Goal: Information Seeking & Learning: Learn about a topic

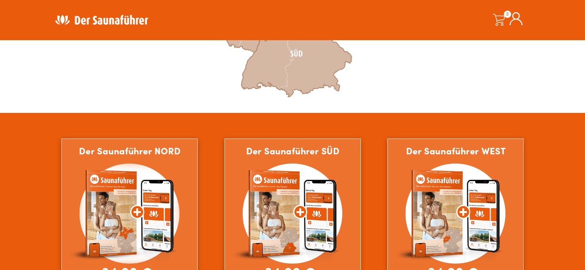
scroll to position [442, 0]
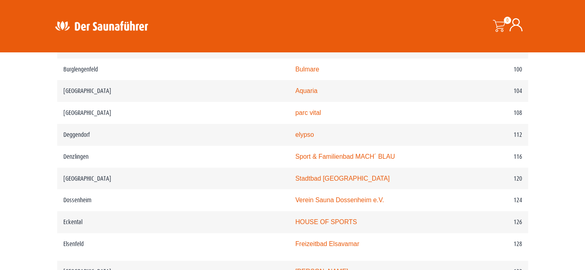
scroll to position [848, 0]
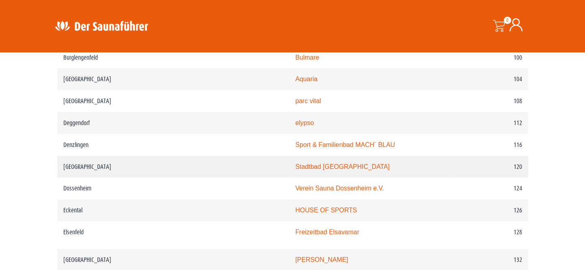
click at [295, 166] on link "Stadtbad [GEOGRAPHIC_DATA]" at bounding box center [342, 166] width 95 height 7
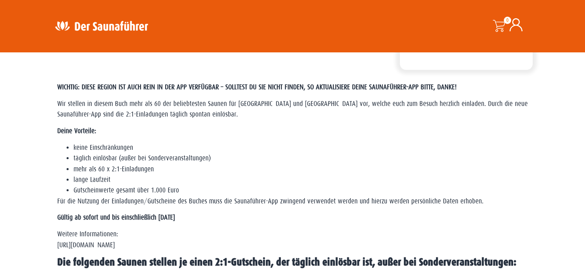
scroll to position [184, 0]
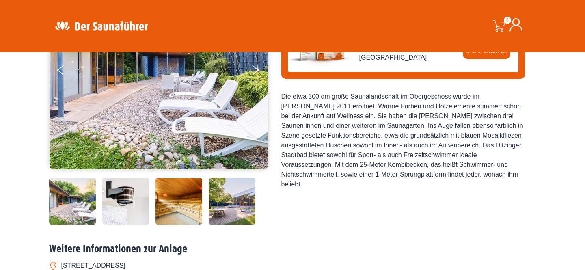
scroll to position [147, 0]
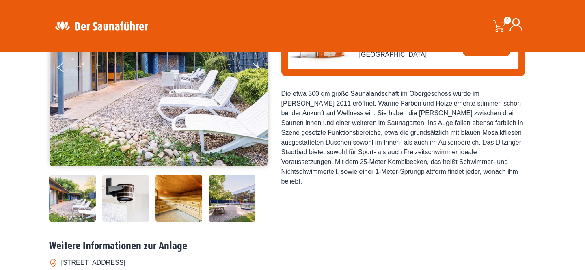
click at [239, 197] on img at bounding box center [232, 198] width 47 height 47
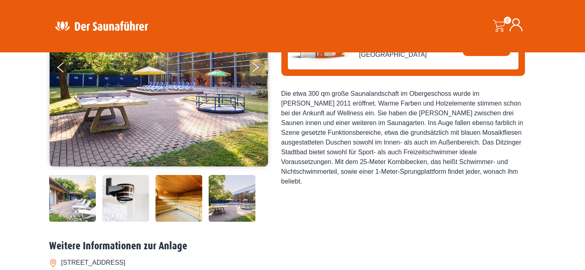
click at [192, 201] on img at bounding box center [178, 198] width 47 height 47
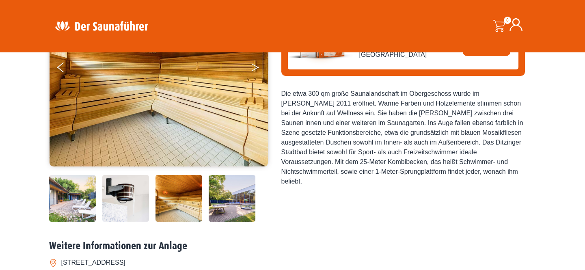
click at [251, 69] on button "Next" at bounding box center [260, 69] width 20 height 20
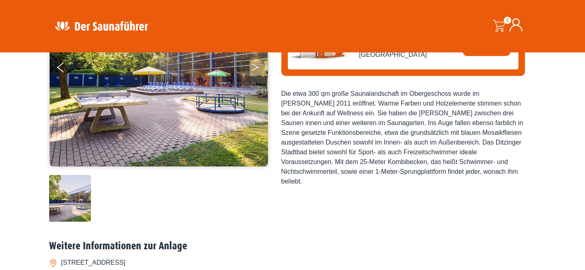
click at [251, 69] on button "Next" at bounding box center [260, 69] width 20 height 20
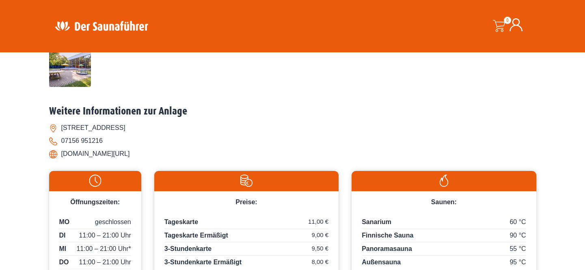
scroll to position [295, 0]
